Goal: Transaction & Acquisition: Purchase product/service

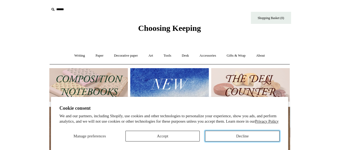
click at [239, 138] on button "Decline" at bounding box center [242, 136] width 75 height 11
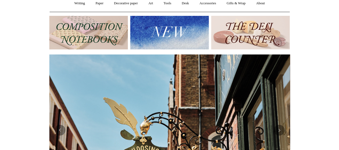
scroll to position [44, 0]
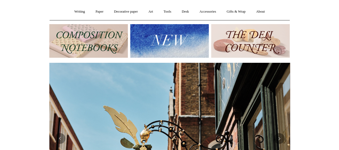
click at [194, 46] on img at bounding box center [169, 40] width 79 height 33
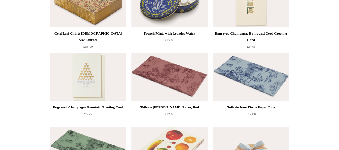
scroll to position [765, 0]
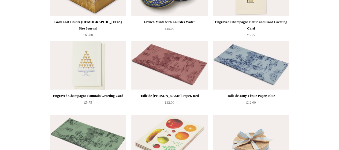
click at [102, 93] on div "Engraved Champagne Fountain Greeting Card" at bounding box center [87, 95] width 73 height 6
